Goal: Information Seeking & Learning: Learn about a topic

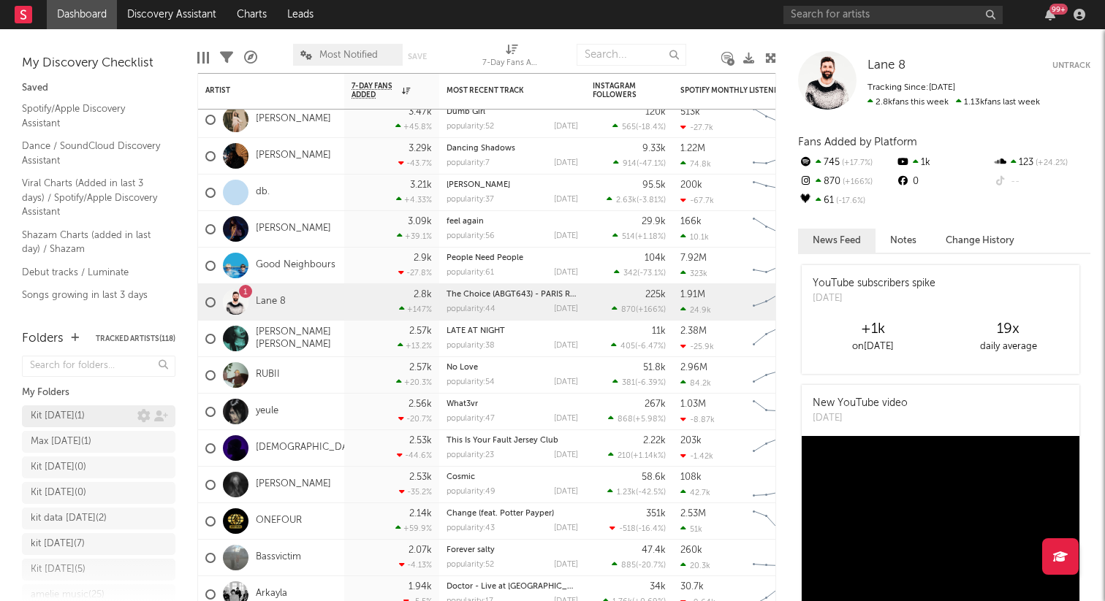
click at [85, 412] on div "Kit [DATE] ( 1 )" at bounding box center [58, 417] width 54 height 18
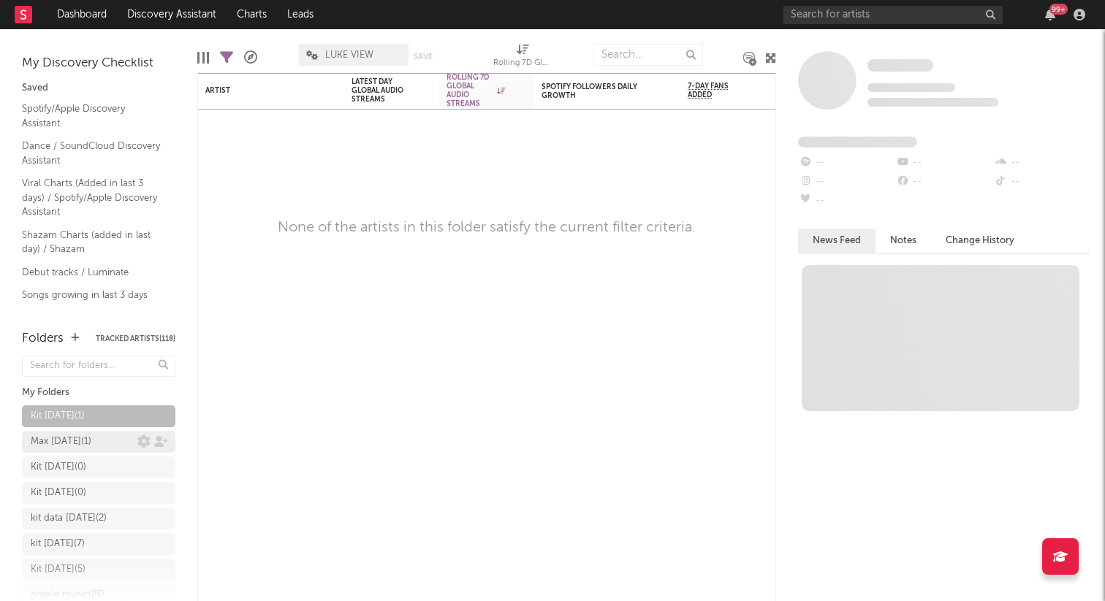
click at [100, 441] on div "Max [DATE] ( 1 )" at bounding box center [84, 442] width 107 height 18
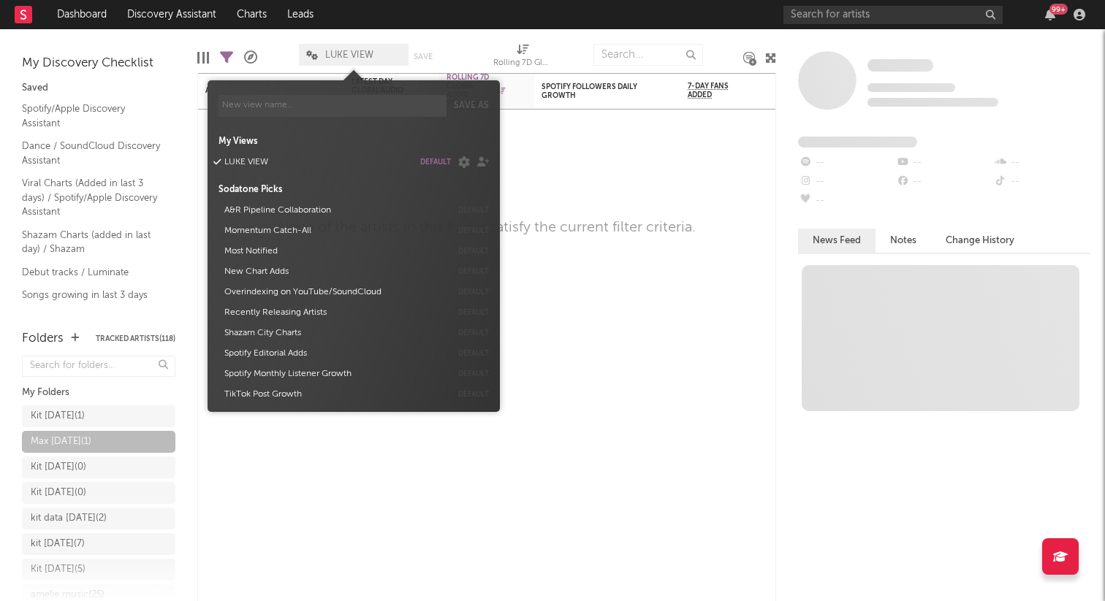
click at [349, 51] on span "LUKE VIEW" at bounding box center [349, 54] width 48 height 9
click at [219, 160] on button "LUKE VIEW" at bounding box center [316, 162] width 194 height 20
click at [430, 161] on button "default" at bounding box center [435, 162] width 31 height 7
click at [464, 165] on icon at bounding box center [460, 162] width 19 height 12
click at [458, 164] on icon at bounding box center [460, 162] width 19 height 12
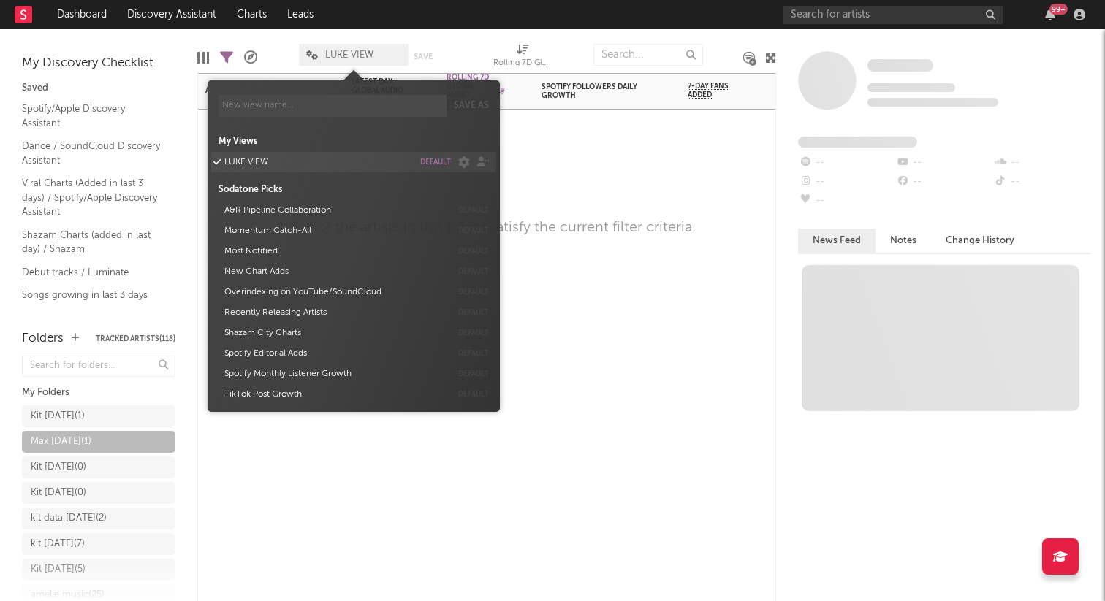
click at [529, 142] on div at bounding box center [486, 132] width 95 height 44
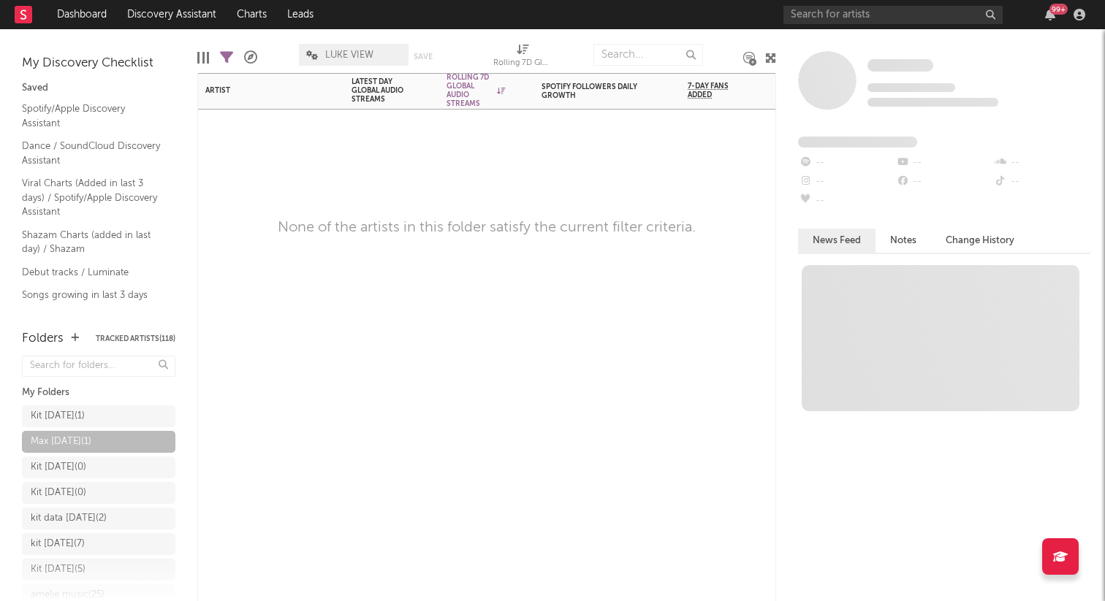
click at [354, 45] on span "LUKE VIEW" at bounding box center [354, 55] width 110 height 22
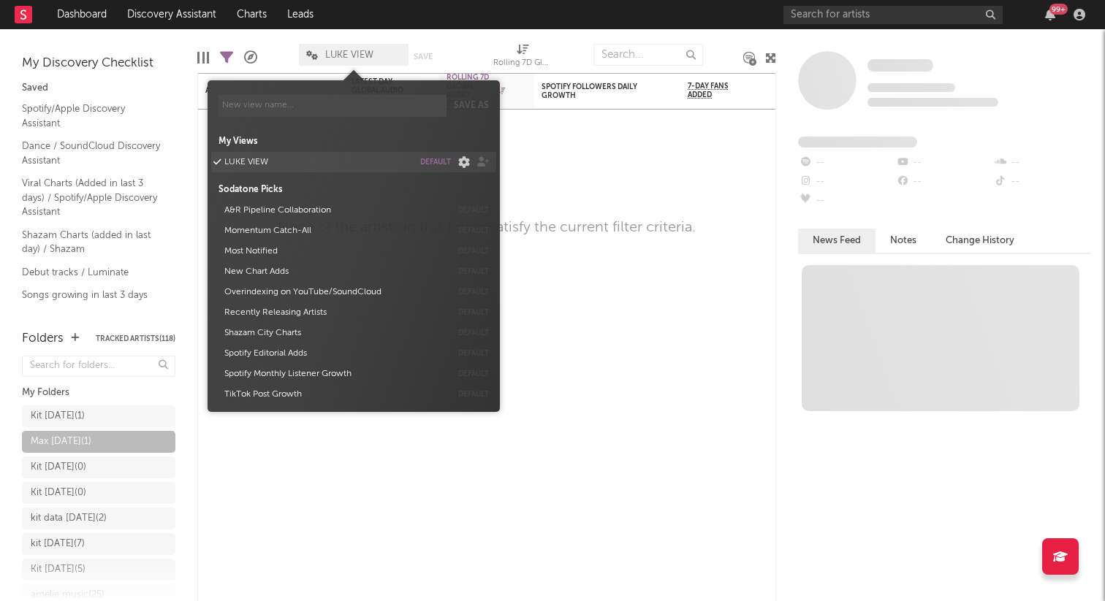
click at [461, 164] on icon at bounding box center [460, 162] width 19 height 12
click at [370, 153] on button "LUKE VIEW" at bounding box center [316, 162] width 194 height 20
click at [235, 161] on button "LUKE VIEW" at bounding box center [316, 162] width 194 height 20
click at [460, 161] on icon at bounding box center [460, 162] width 19 height 12
click at [491, 144] on span "Save as My Views LUKE VIEW default Sodatone Picks A&R Pipeline Collaboration de…" at bounding box center [354, 246] width 292 height 317
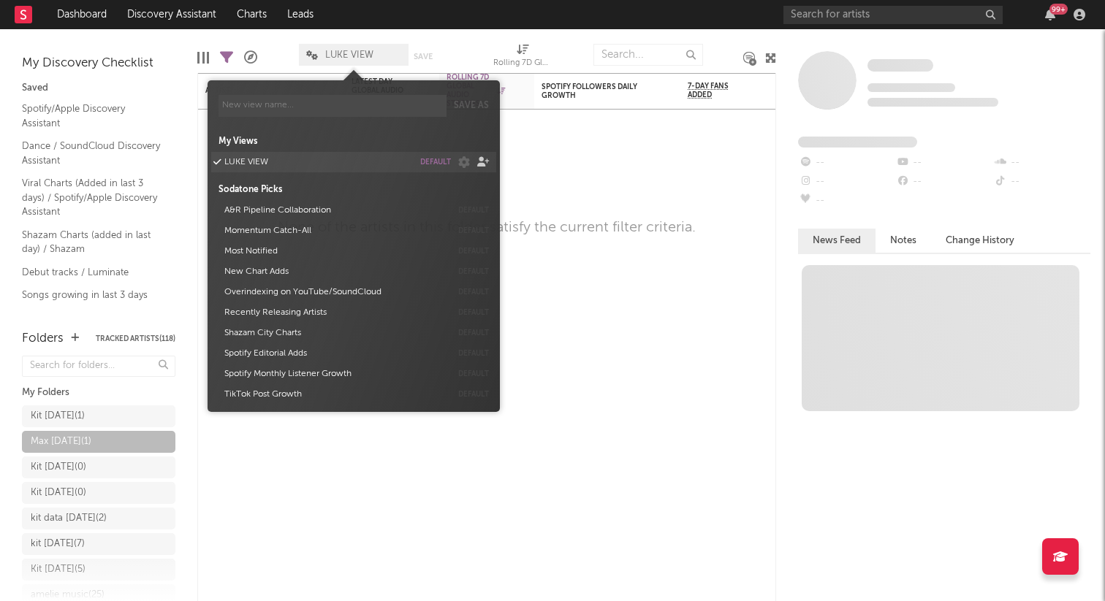
click at [482, 159] on icon at bounding box center [479, 161] width 19 height 9
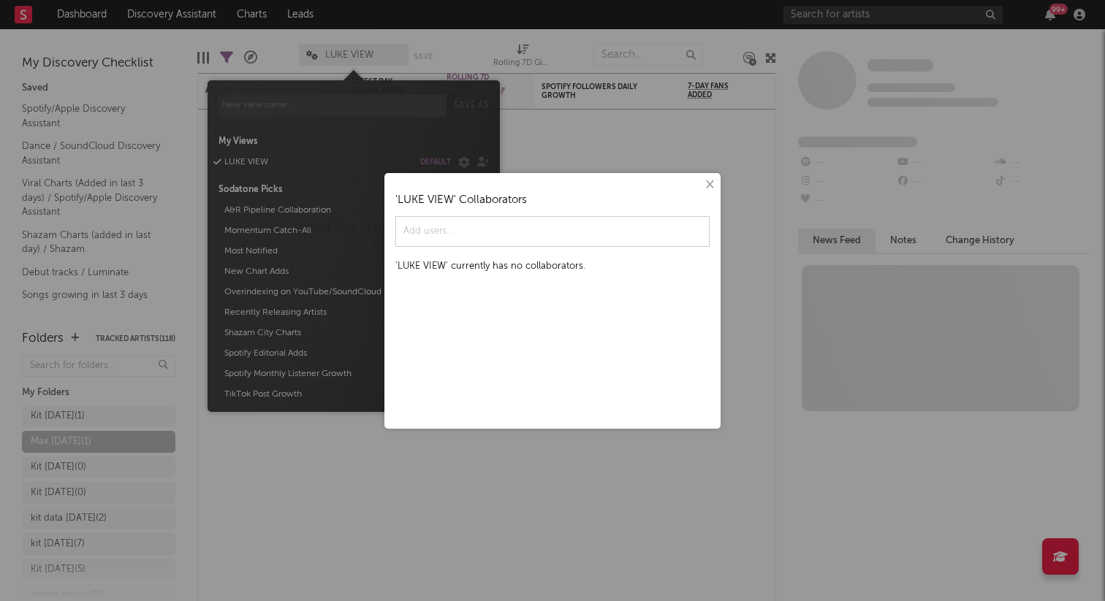
click at [438, 132] on div "× ' LUKE VIEW ' Collaborators ' LUKE VIEW ' currently has no collaborators." at bounding box center [552, 300] width 1105 height 601
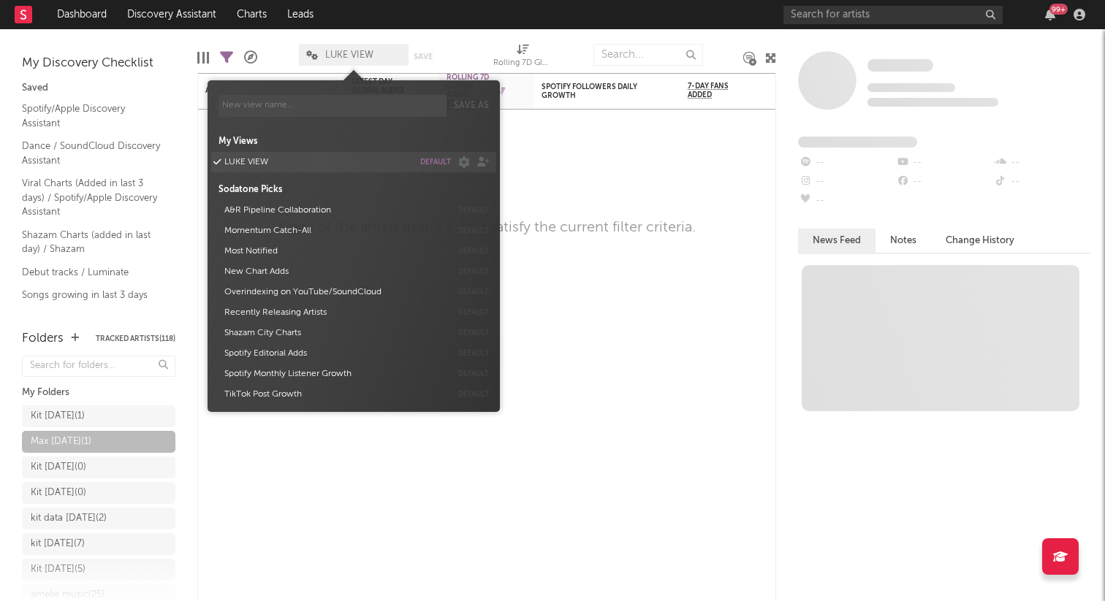
click at [471, 167] on div at bounding box center [479, 162] width 19 height 15
click at [460, 164] on div "× ' LUKE VIEW ' Collaborators ' LUKE VIEW ' currently has no collaborators." at bounding box center [552, 300] width 1105 height 601
click at [460, 164] on icon at bounding box center [460, 162] width 19 height 12
click at [487, 185] on span "Collaborators..." at bounding box center [512, 179] width 110 height 25
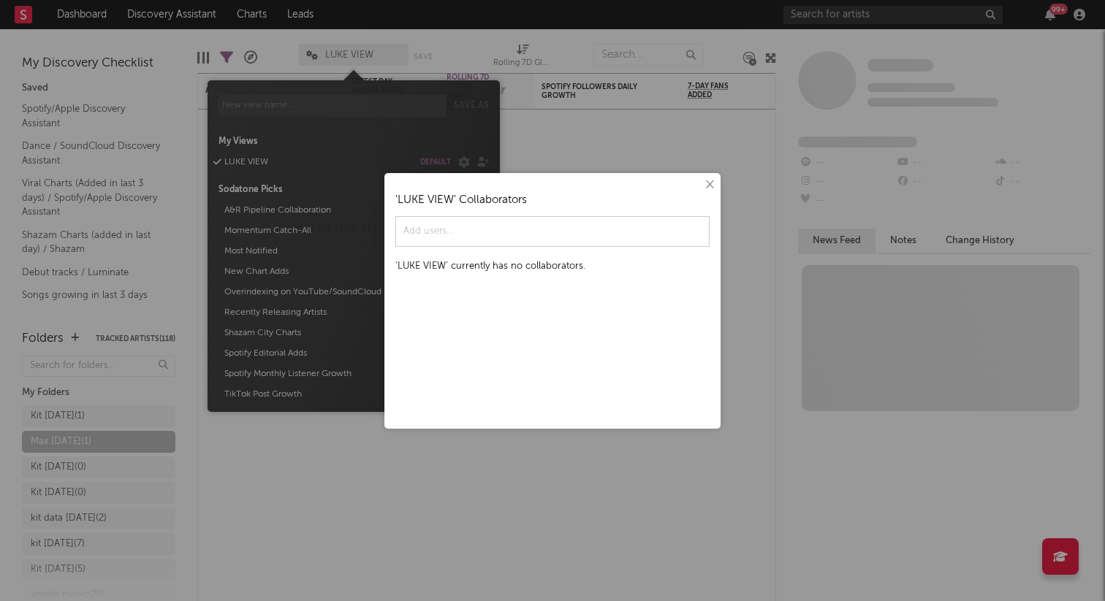
click at [715, 189] on button "×" at bounding box center [709, 185] width 16 height 16
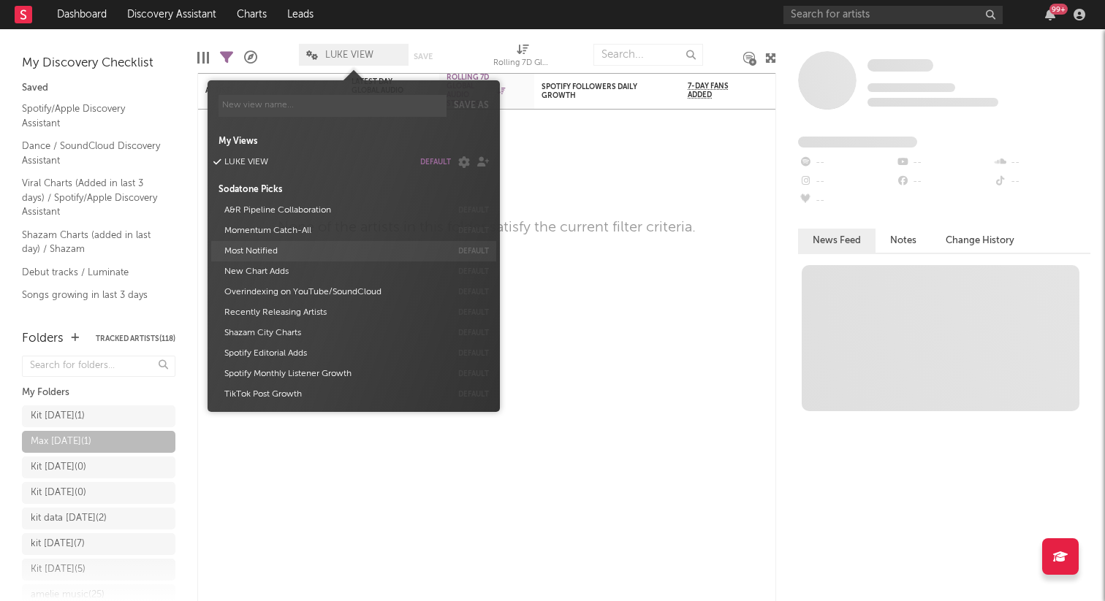
click at [286, 248] on button "Most Notified" at bounding box center [335, 251] width 232 height 20
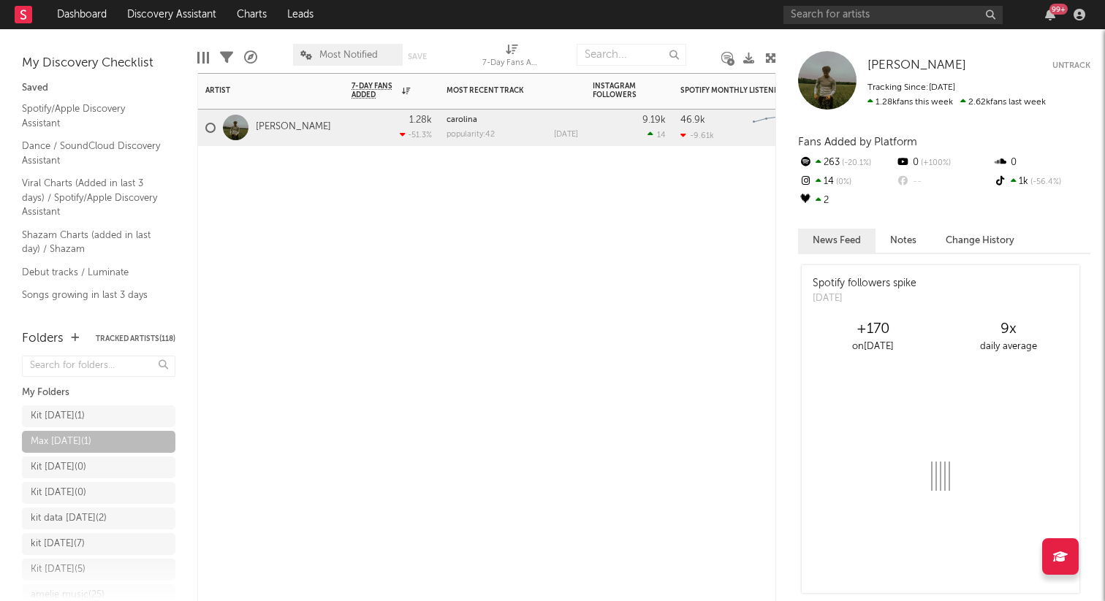
click at [608, 256] on div "Artist Notifications 7-Day Fans Added WoW % Change Most Recent Track Popularity…" at bounding box center [486, 337] width 579 height 528
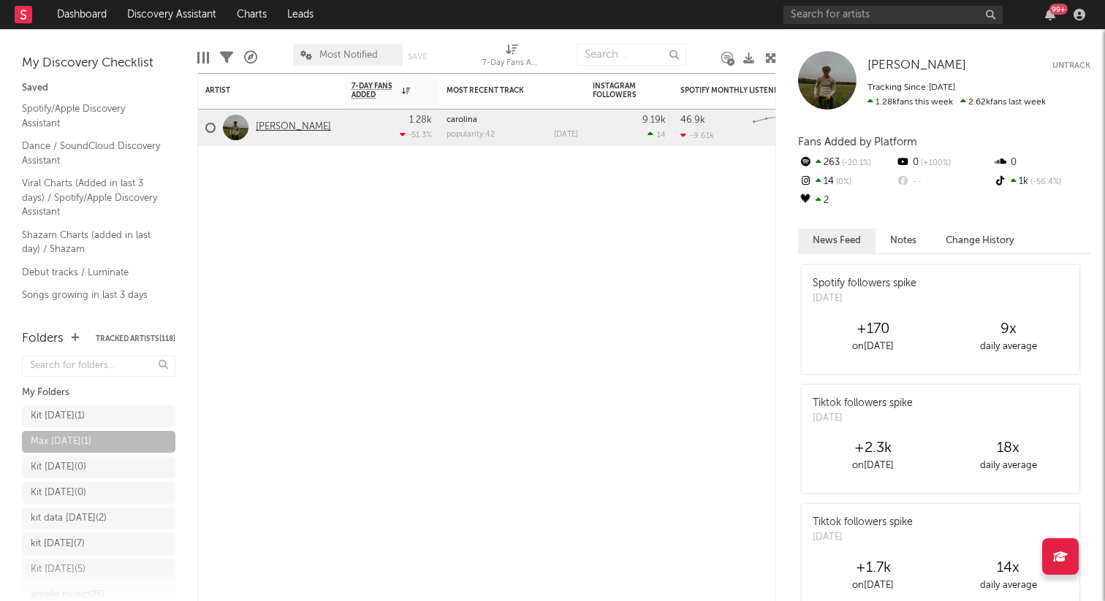
click at [282, 132] on link "[PERSON_NAME]" at bounding box center [293, 127] width 75 height 12
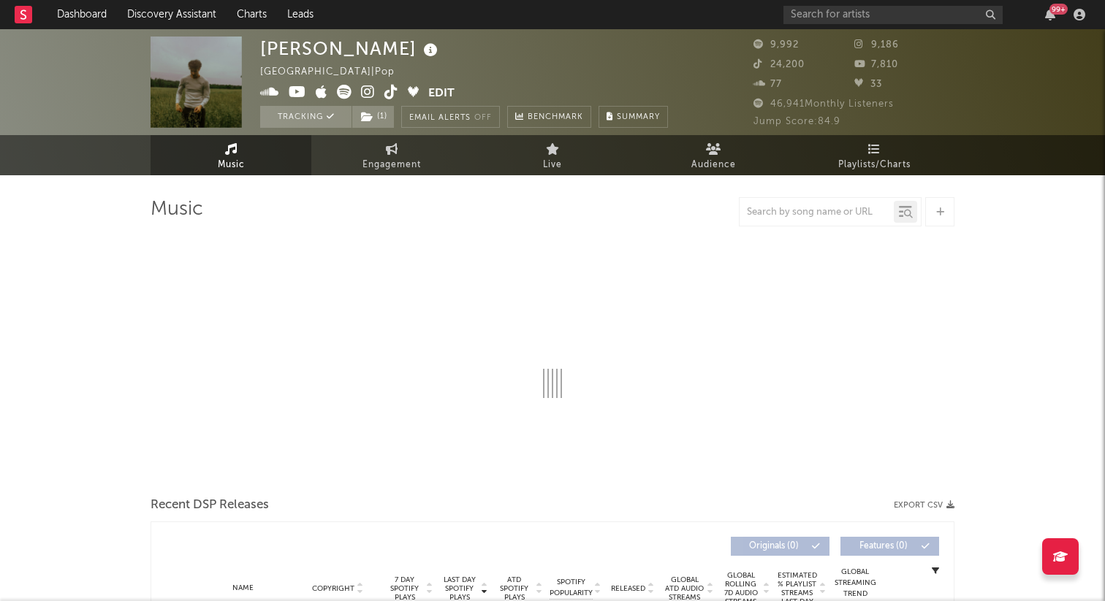
select select "6m"
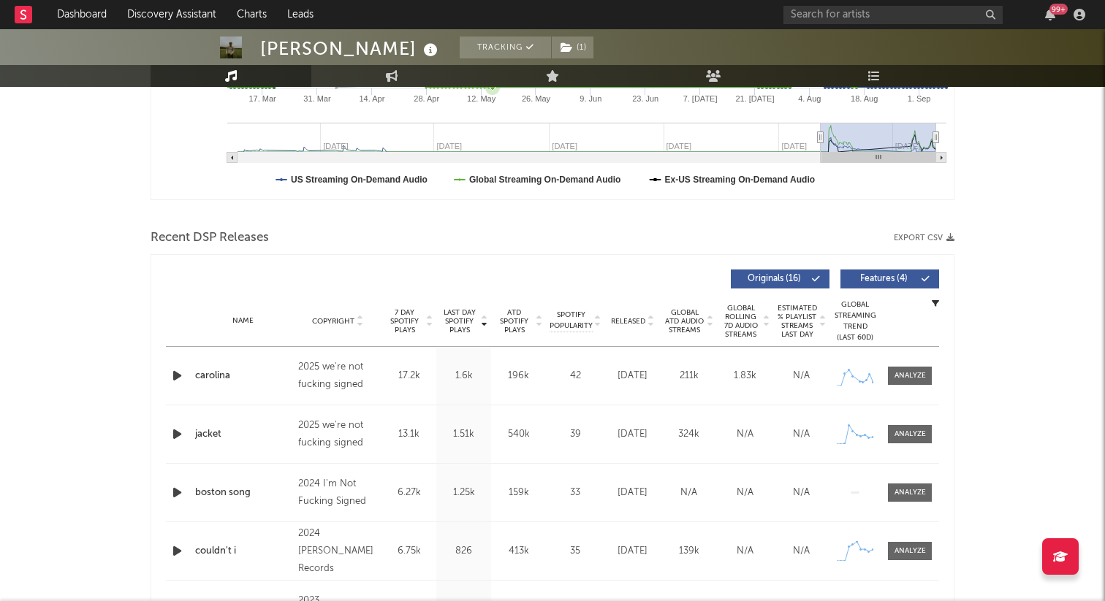
scroll to position [482, 0]
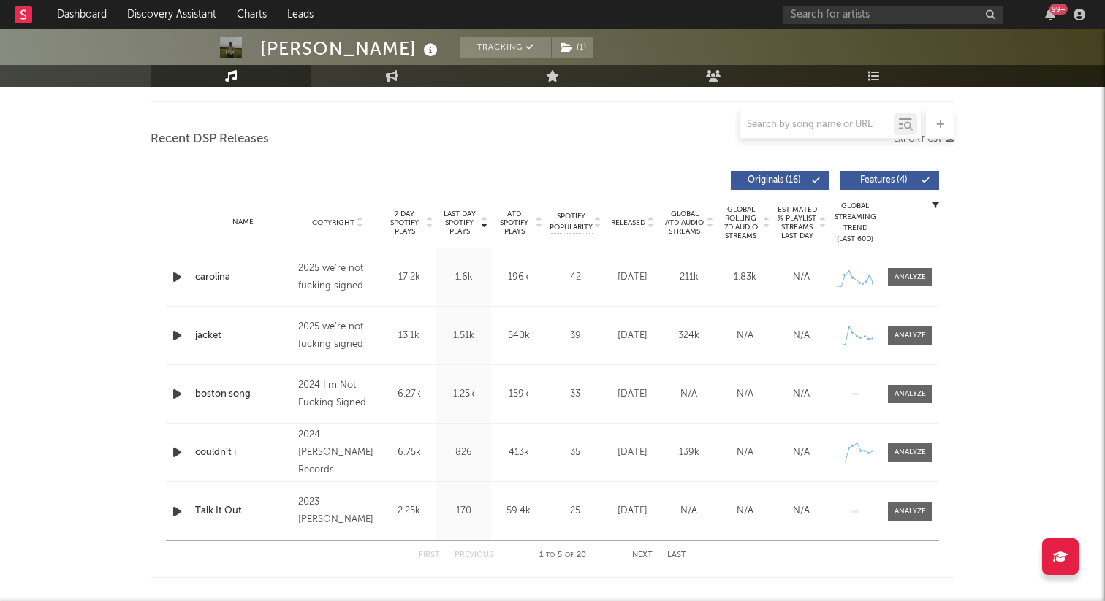
click at [181, 275] on icon "button" at bounding box center [177, 277] width 15 height 18
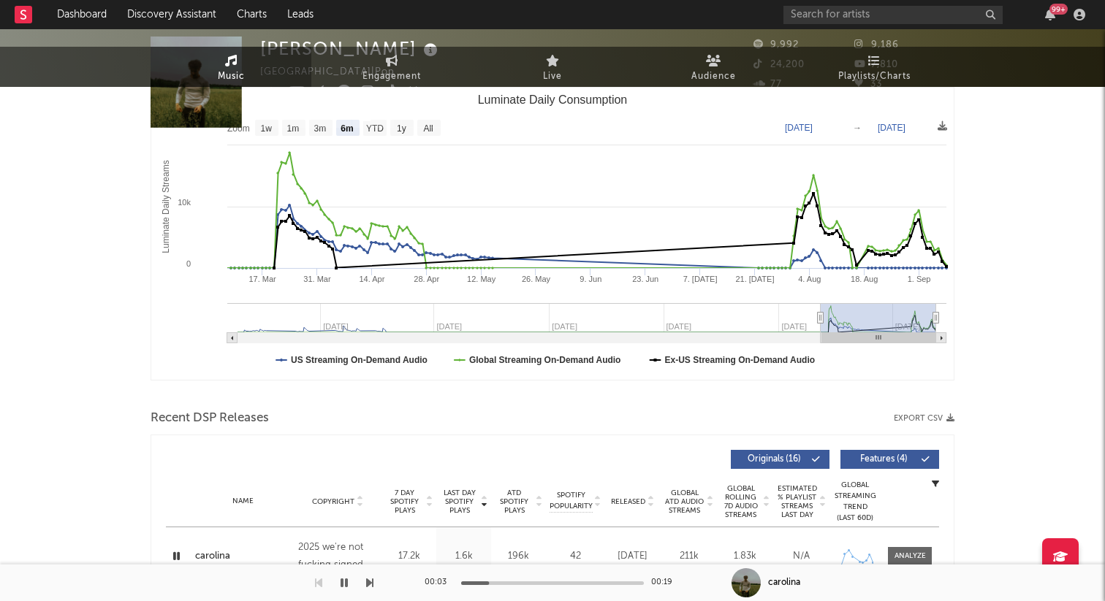
scroll to position [0, 0]
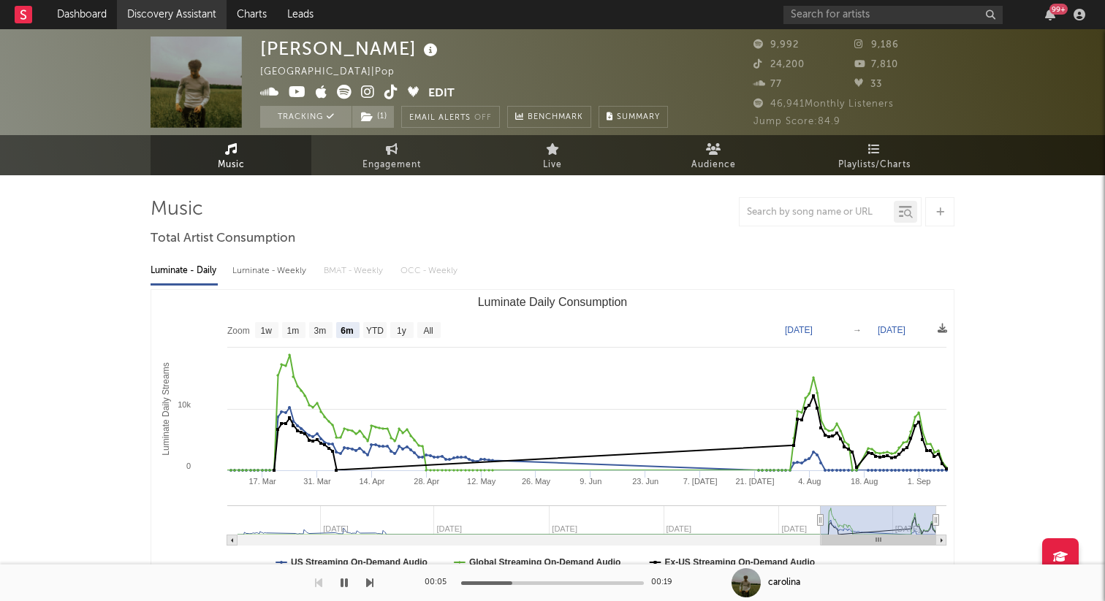
click at [145, 13] on link "Discovery Assistant" at bounding box center [172, 14] width 110 height 29
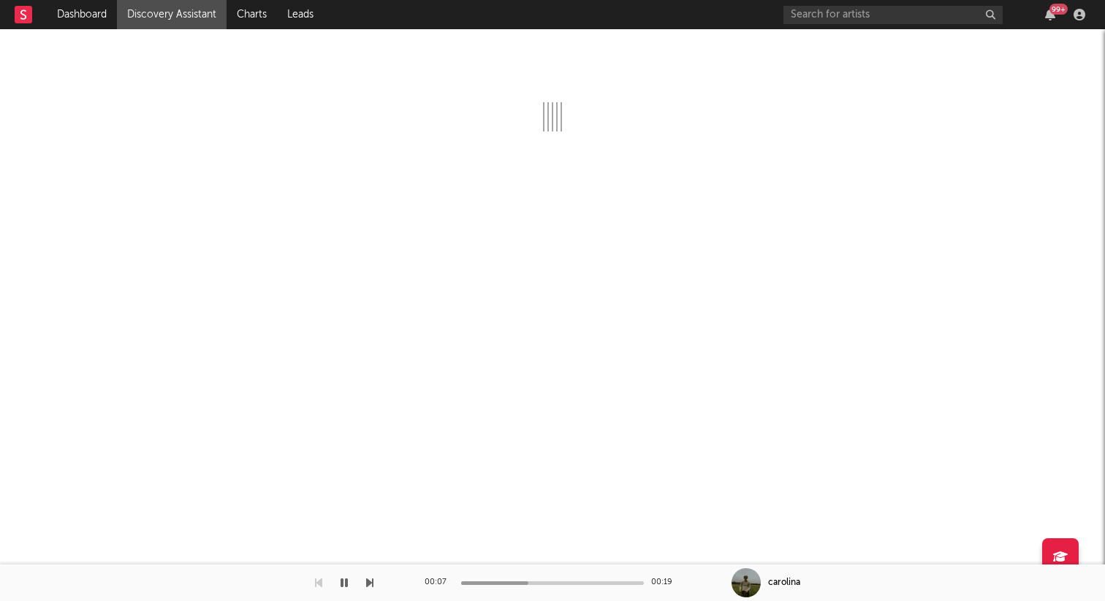
click at [348, 584] on button "button" at bounding box center [344, 583] width 15 height 37
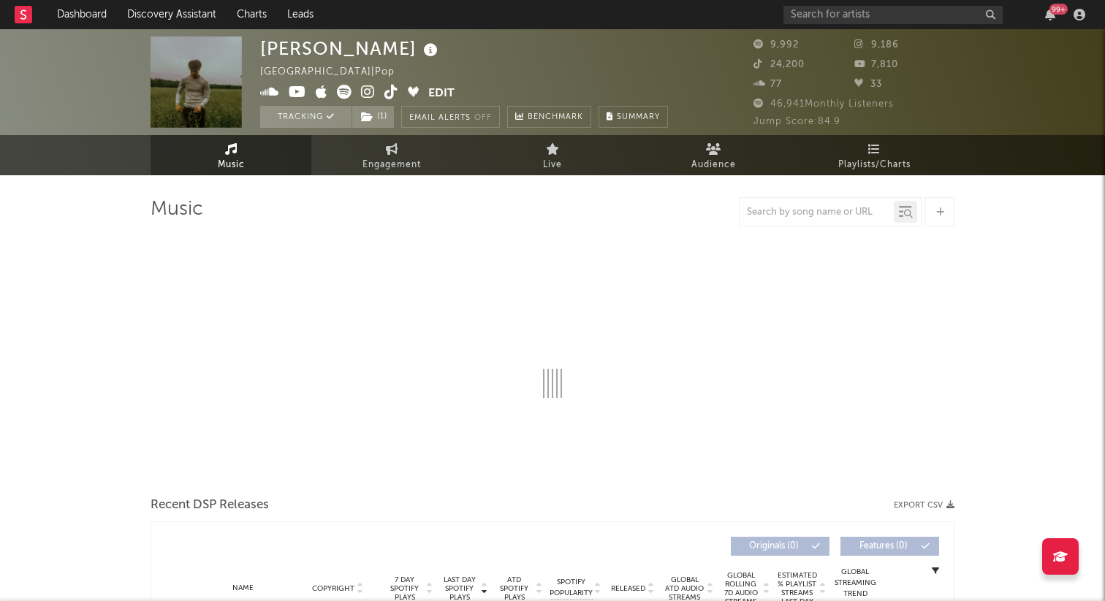
select select "6m"
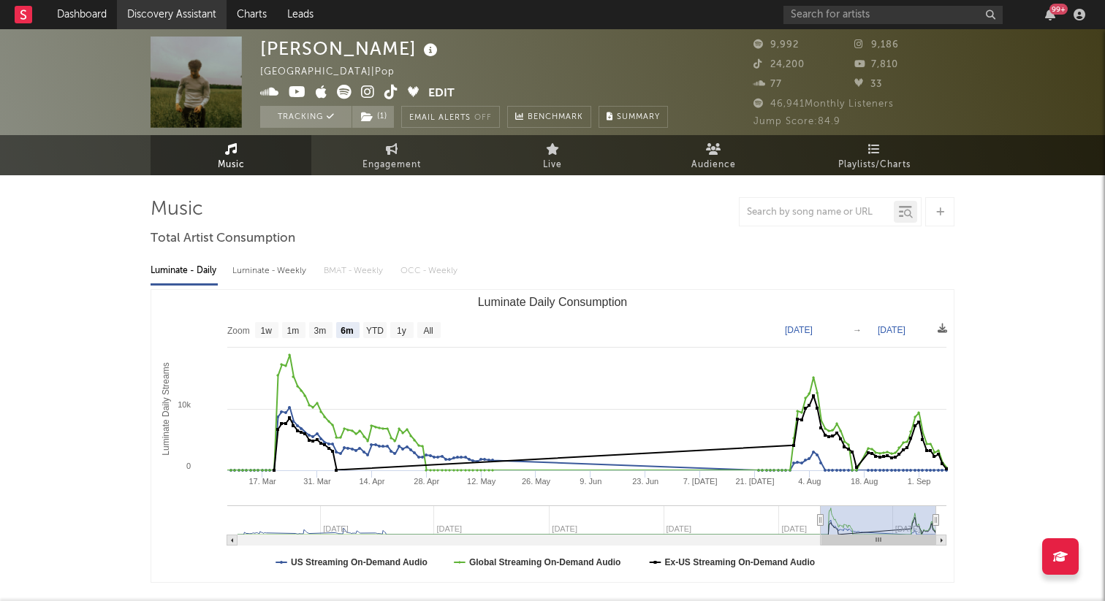
click at [167, 9] on link "Discovery Assistant" at bounding box center [172, 14] width 110 height 29
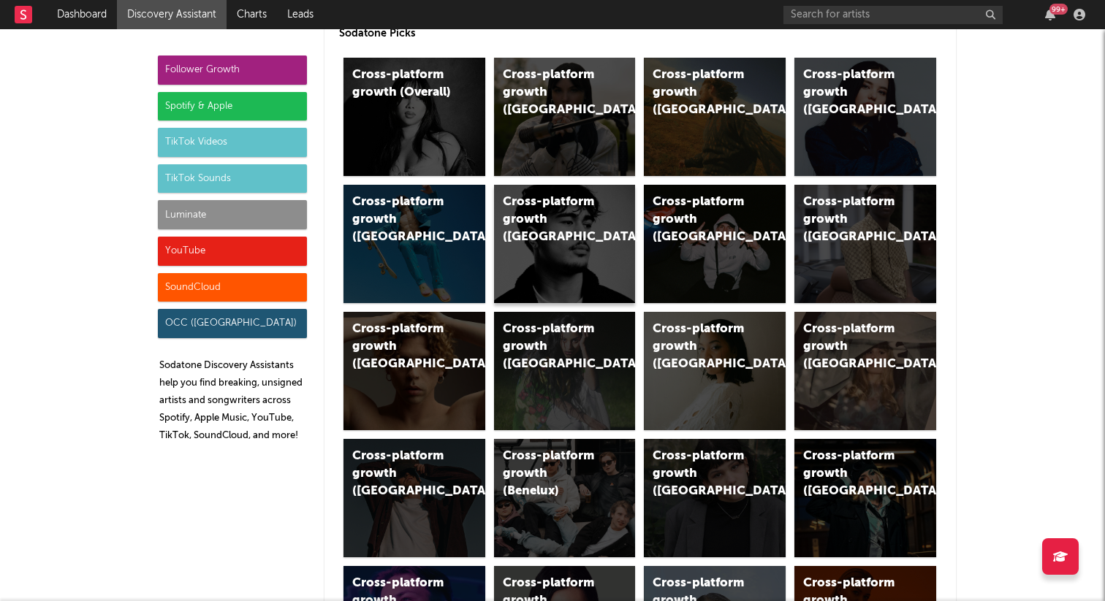
scroll to position [95, 0]
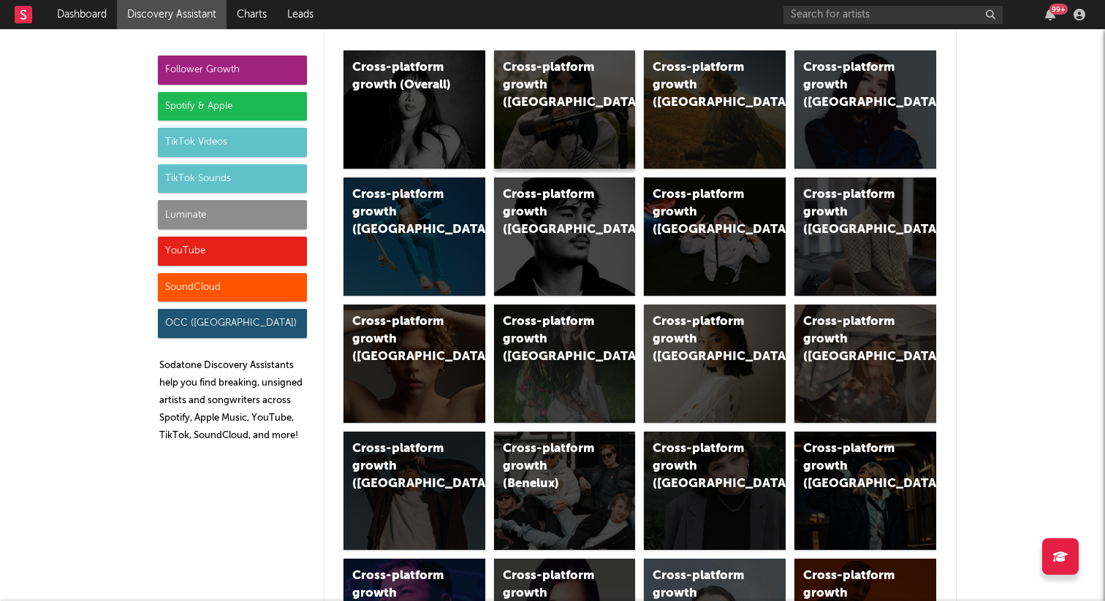
click at [546, 69] on div "Cross-platform growth ([GEOGRAPHIC_DATA])" at bounding box center [552, 85] width 99 height 53
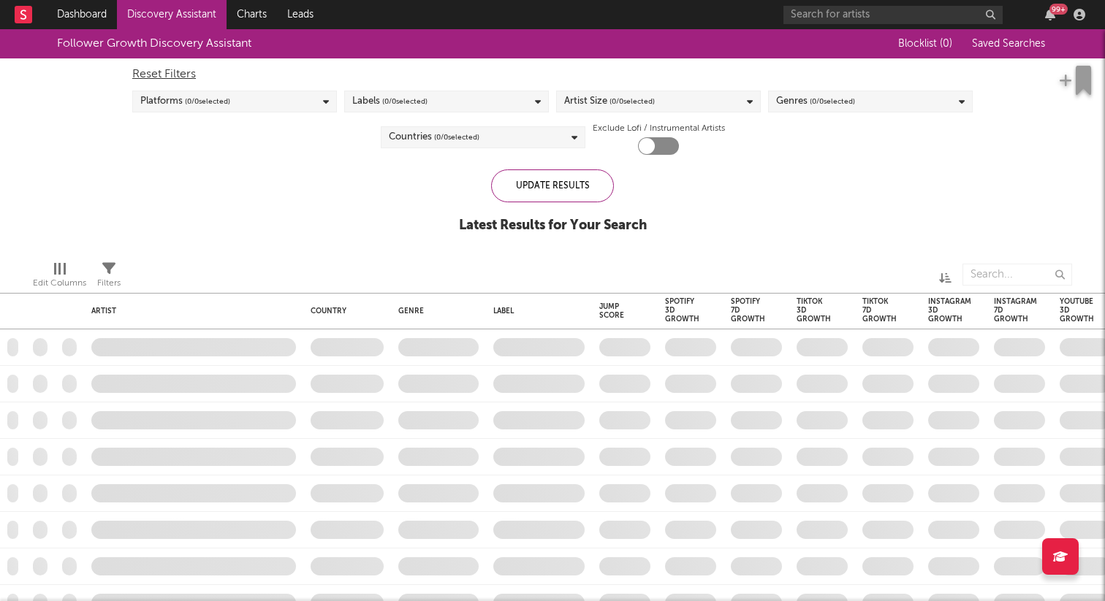
checkbox input "true"
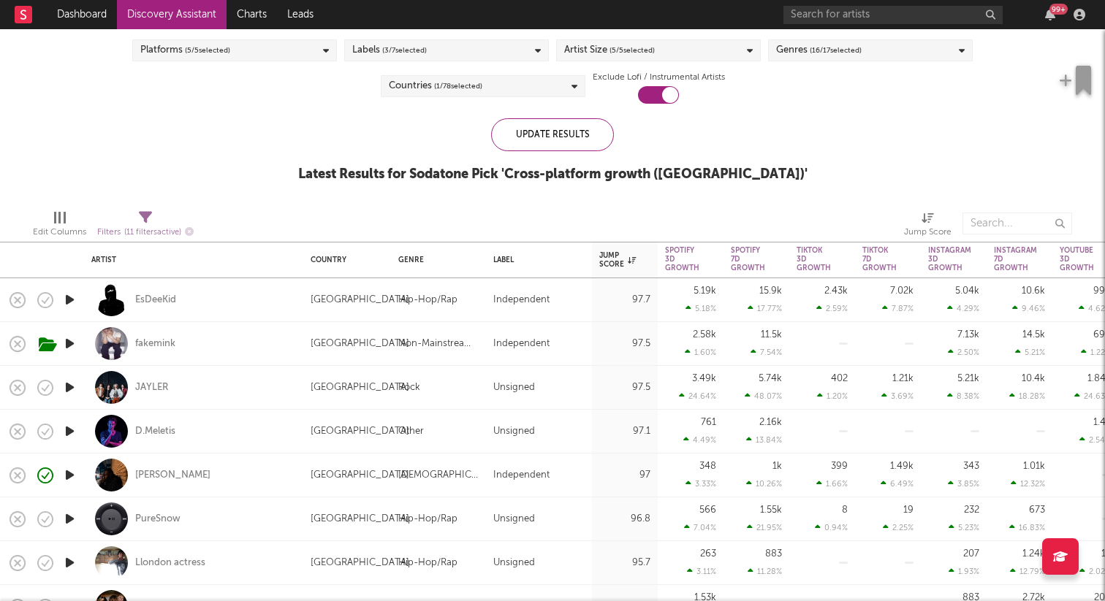
click at [71, 340] on icon "button" at bounding box center [69, 344] width 15 height 18
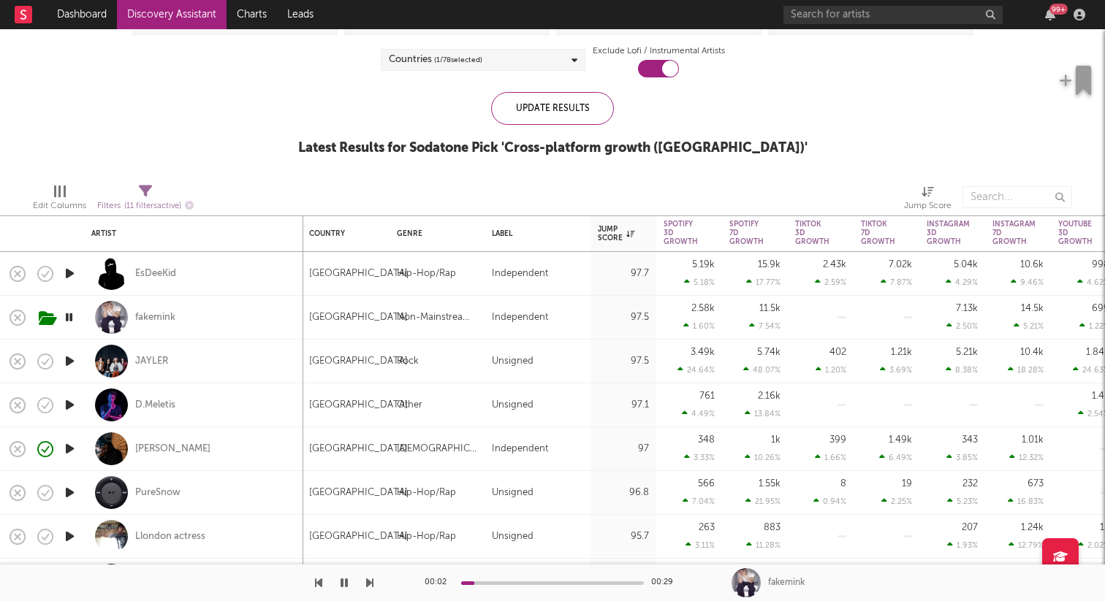
click at [70, 363] on icon "button" at bounding box center [69, 361] width 15 height 18
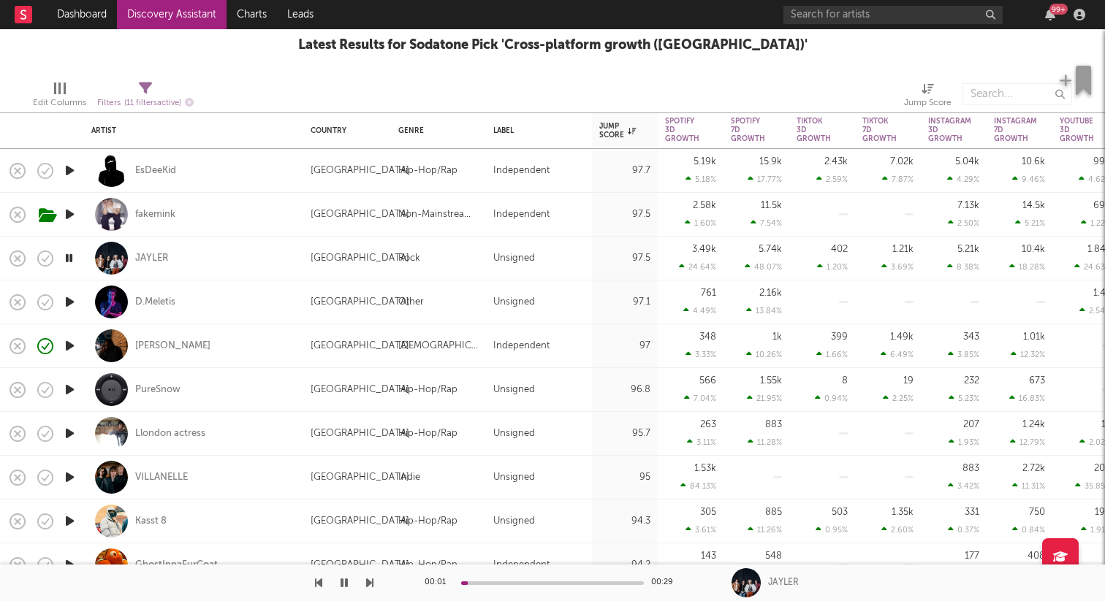
click at [65, 393] on icon "button" at bounding box center [69, 390] width 15 height 18
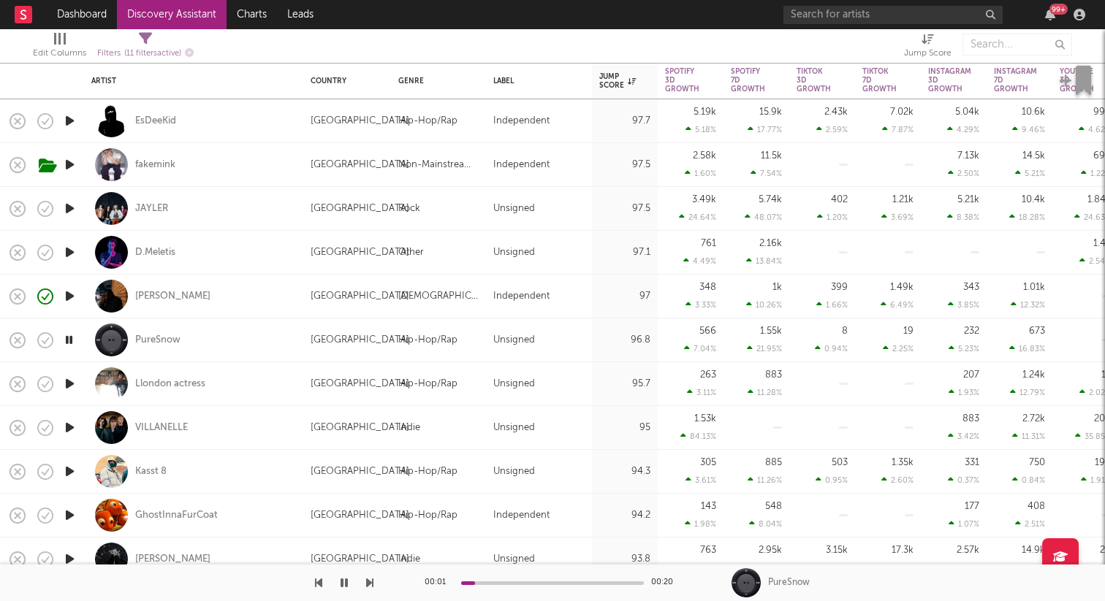
click at [68, 381] on icon "button" at bounding box center [69, 384] width 15 height 18
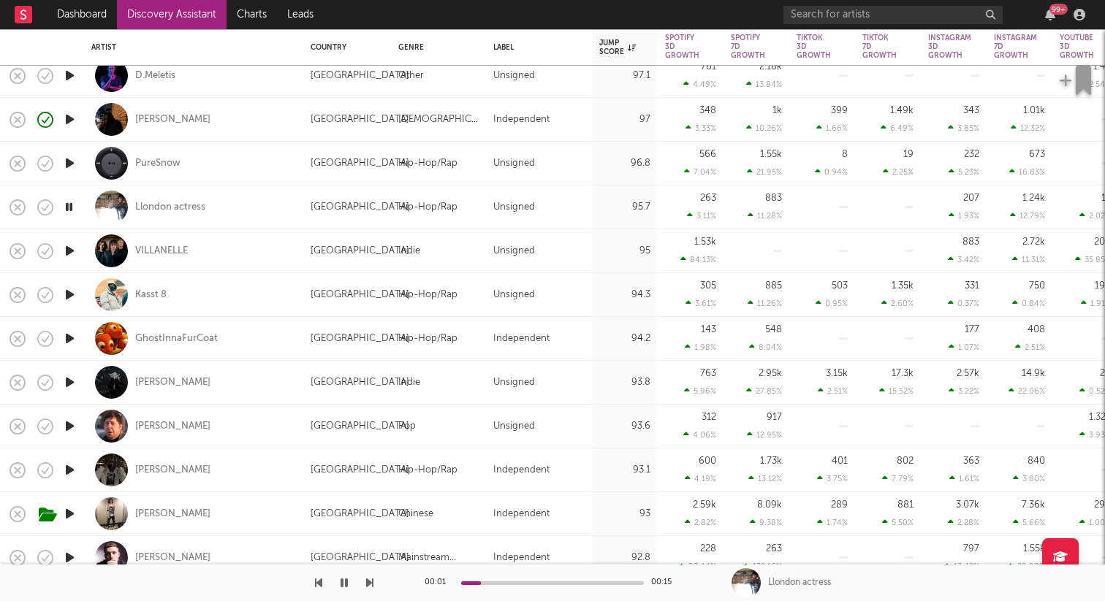
click at [70, 429] on icon "button" at bounding box center [69, 426] width 15 height 18
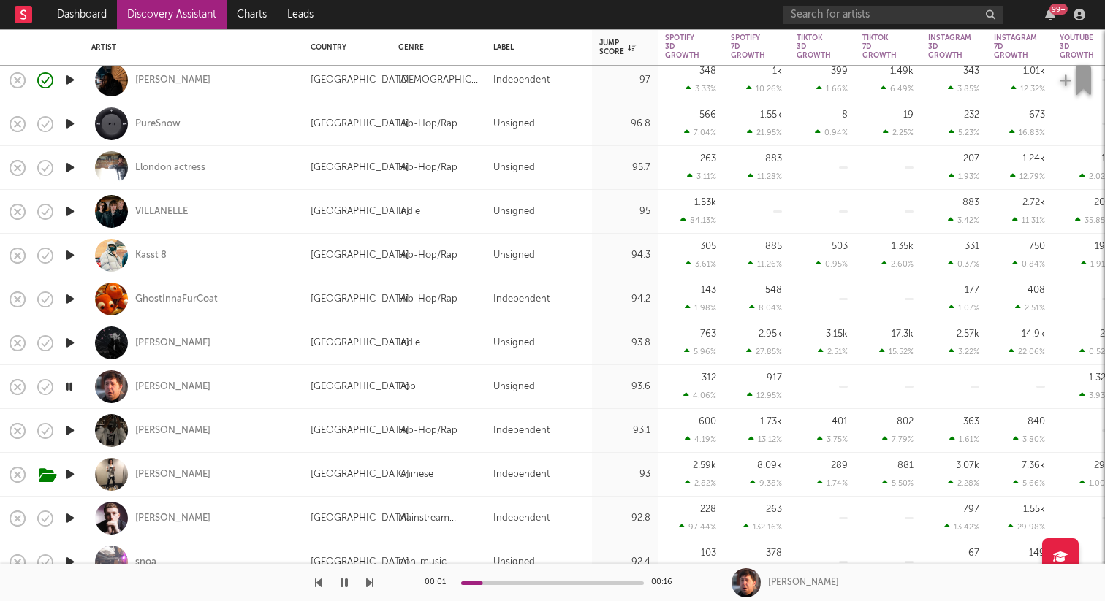
click at [72, 429] on icon "button" at bounding box center [69, 431] width 15 height 18
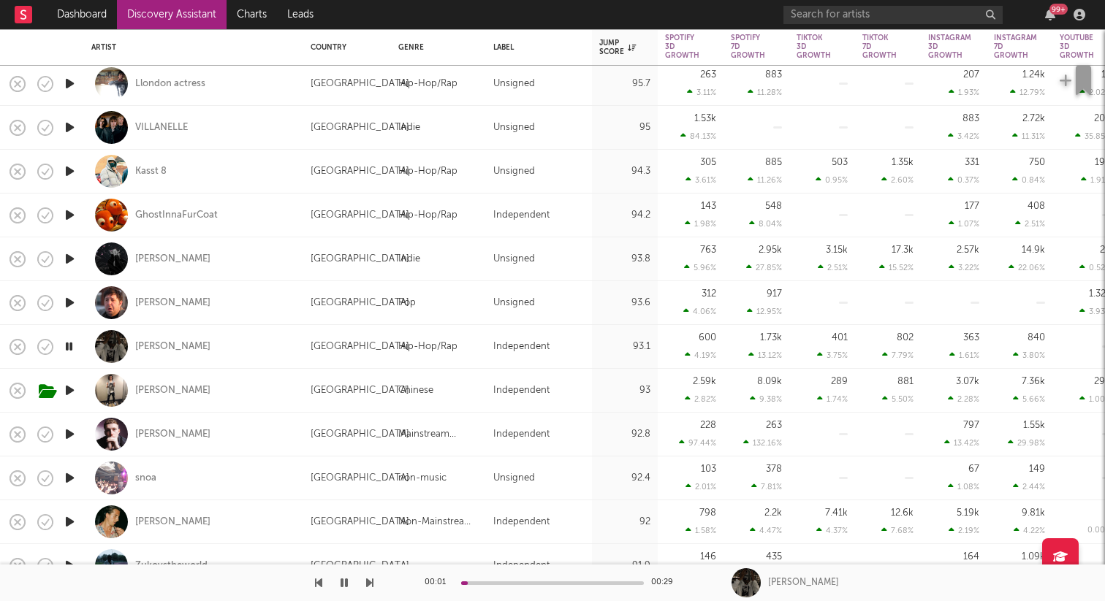
click at [75, 431] on icon "button" at bounding box center [69, 434] width 15 height 18
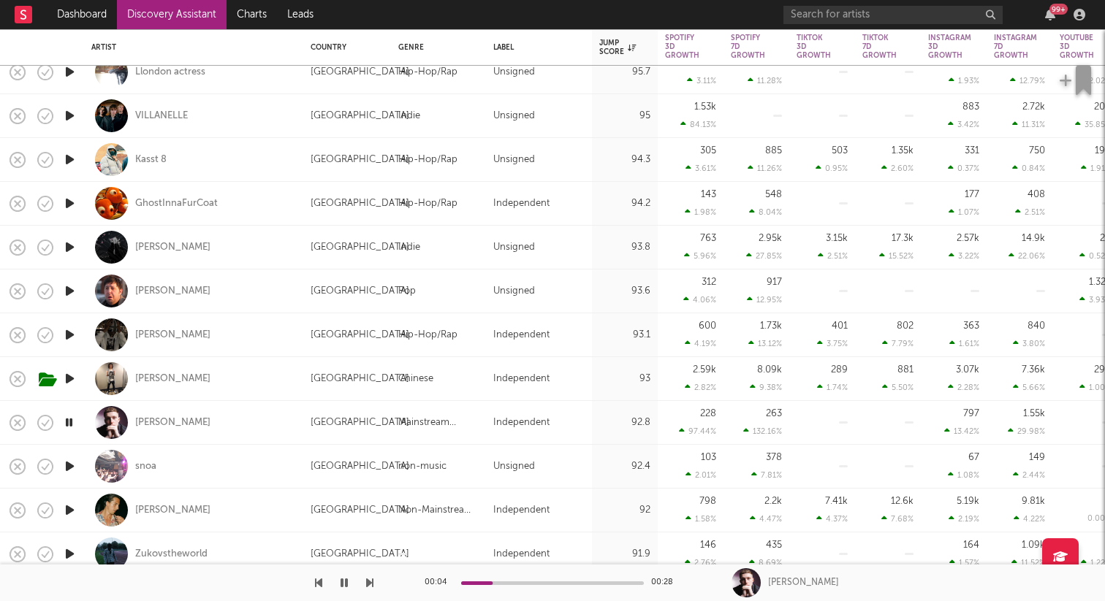
click at [64, 469] on icon "button" at bounding box center [69, 466] width 15 height 18
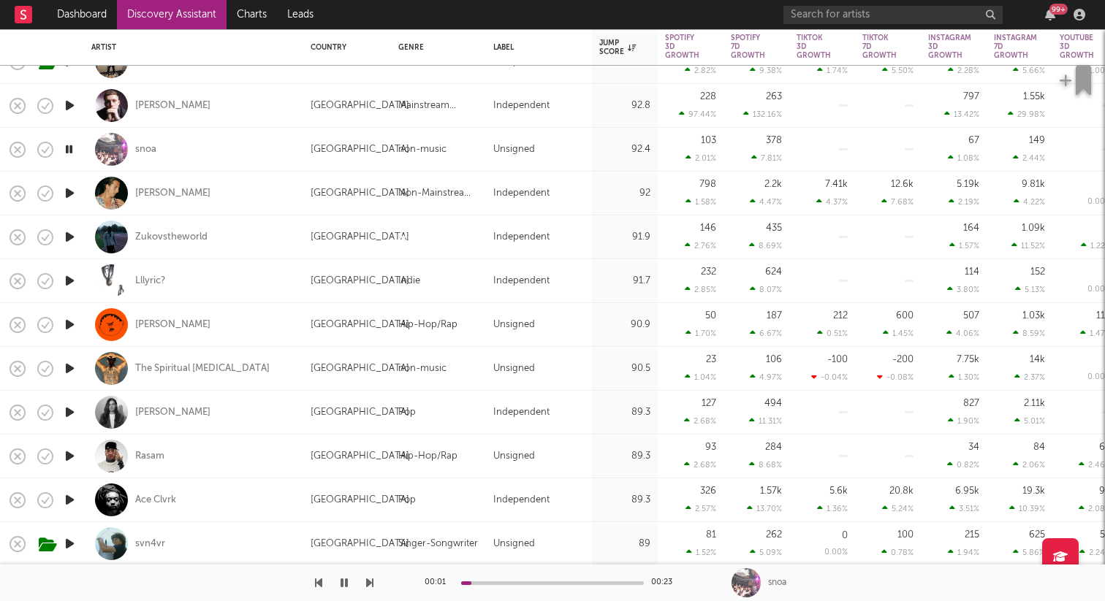
click at [70, 232] on icon "button" at bounding box center [69, 237] width 15 height 18
click at [73, 280] on icon "button" at bounding box center [69, 281] width 15 height 18
click at [65, 334] on div at bounding box center [69, 325] width 29 height 44
select select "1w"
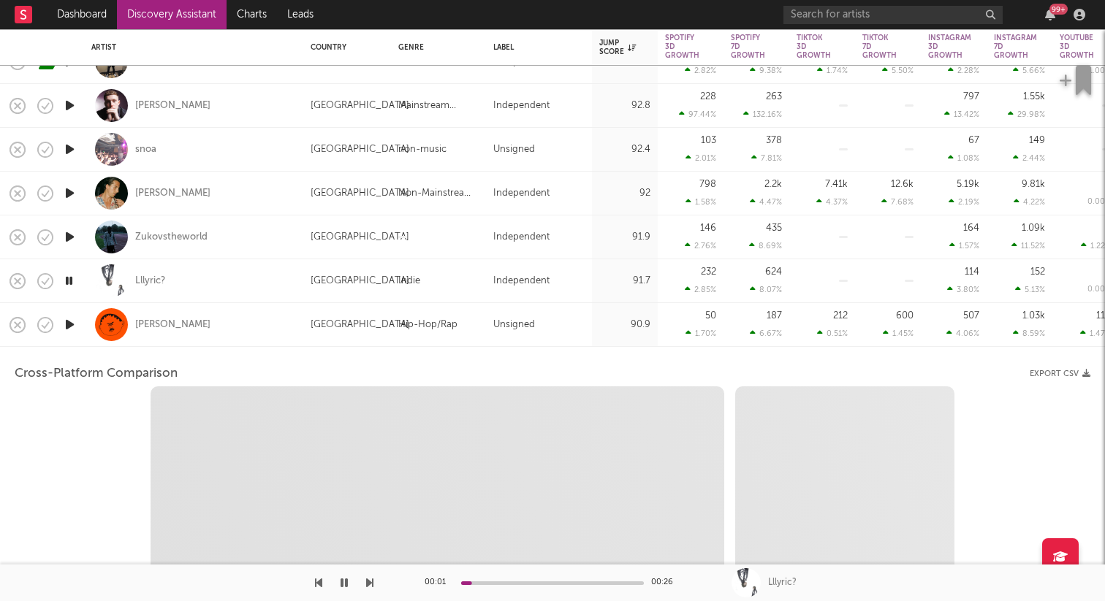
click at [69, 327] on icon "button" at bounding box center [69, 325] width 15 height 18
select select "6m"
click at [250, 327] on div "[PERSON_NAME]" at bounding box center [193, 324] width 205 height 43
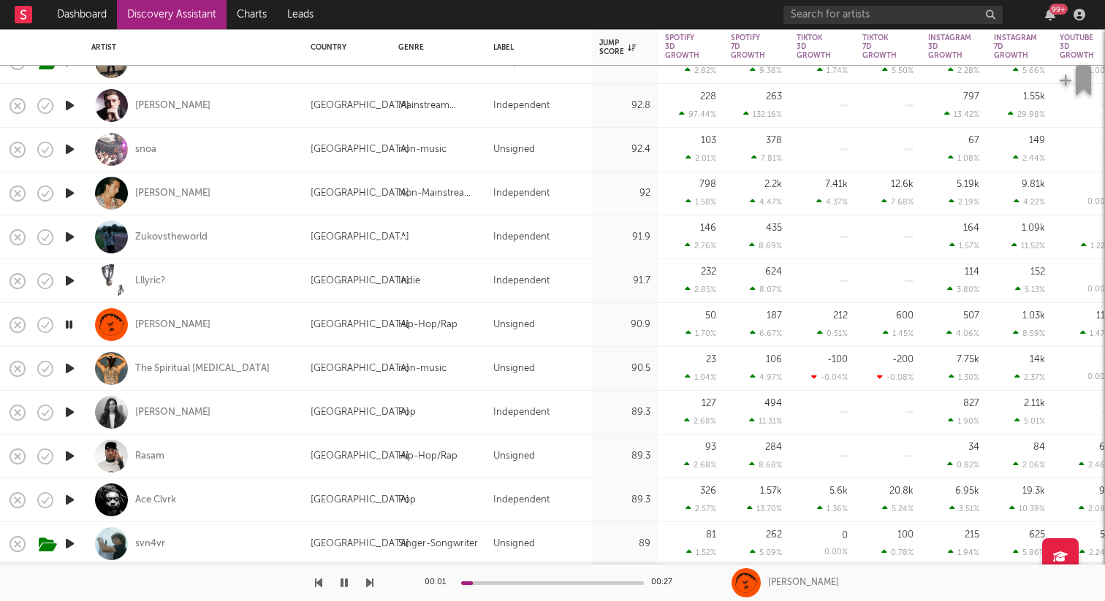
click at [73, 412] on icon "button" at bounding box center [69, 412] width 15 height 18
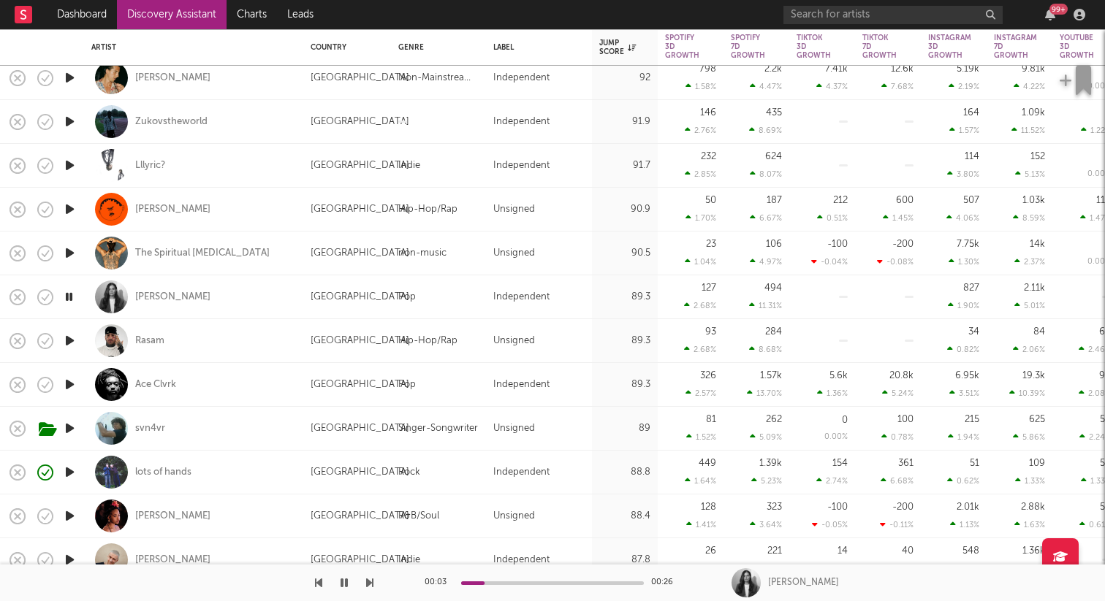
click at [68, 429] on icon "button" at bounding box center [69, 428] width 15 height 18
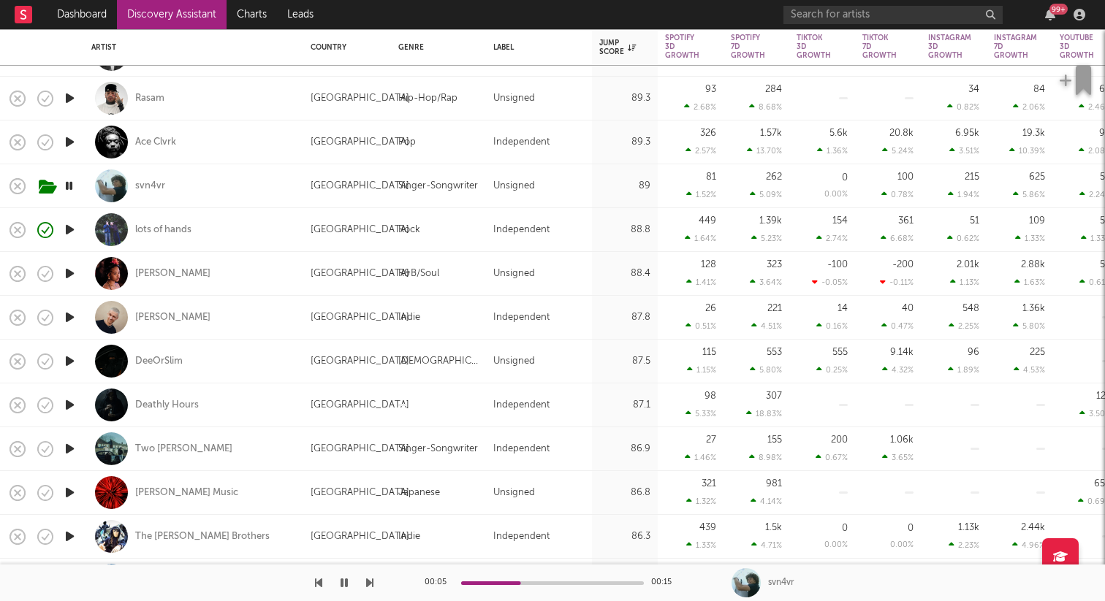
click at [67, 313] on icon "button" at bounding box center [69, 317] width 15 height 18
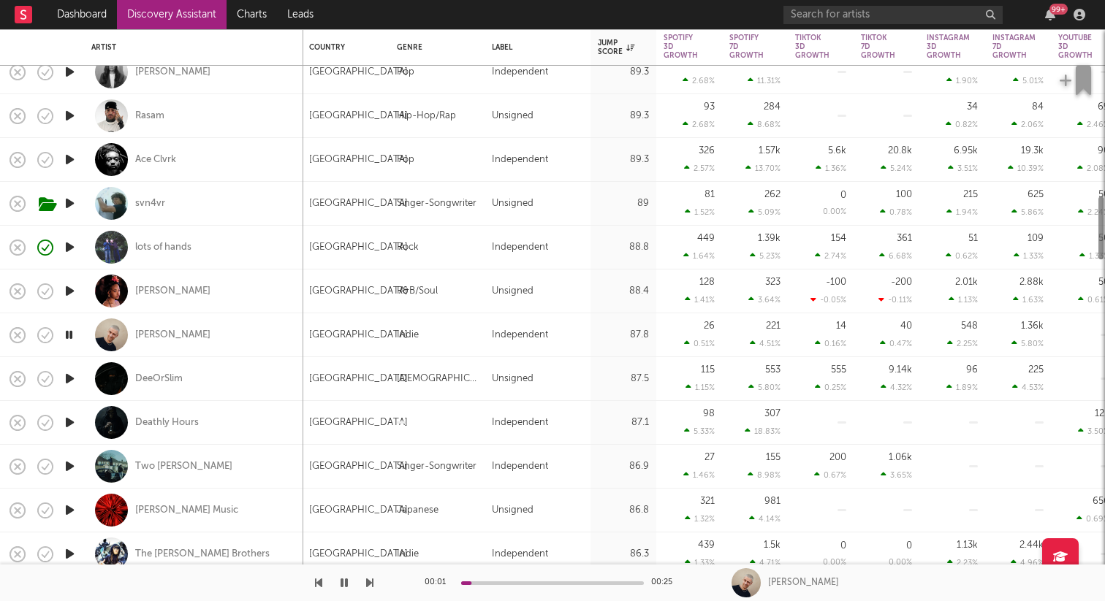
click at [74, 467] on icon "button" at bounding box center [69, 466] width 15 height 18
click at [71, 421] on icon "button" at bounding box center [69, 423] width 15 height 18
